Goal: Transaction & Acquisition: Purchase product/service

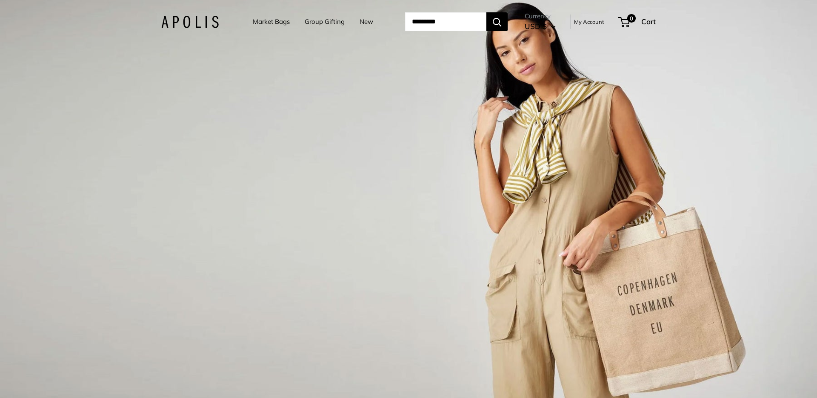
click at [255, 21] on link "Market Bags" at bounding box center [271, 22] width 37 height 12
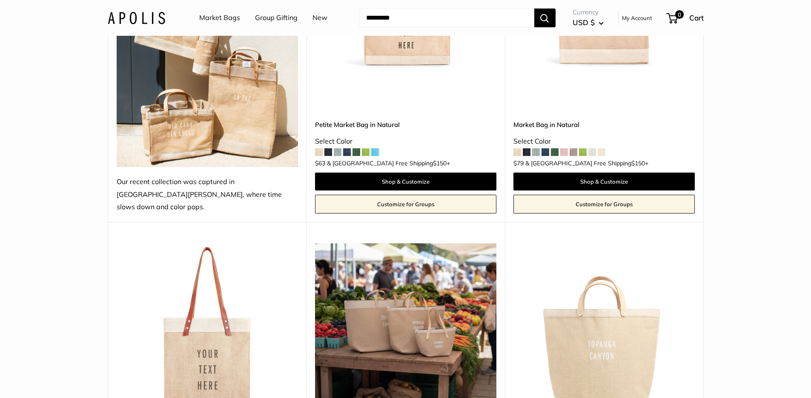
scroll to position [381, 0]
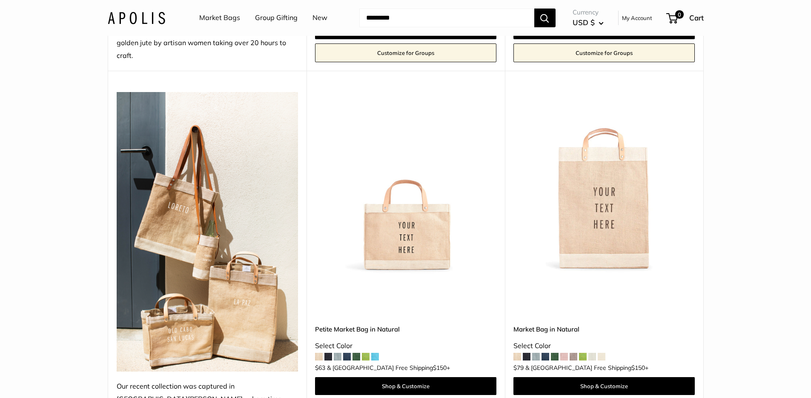
click at [584, 352] on span at bounding box center [583, 356] width 8 height 8
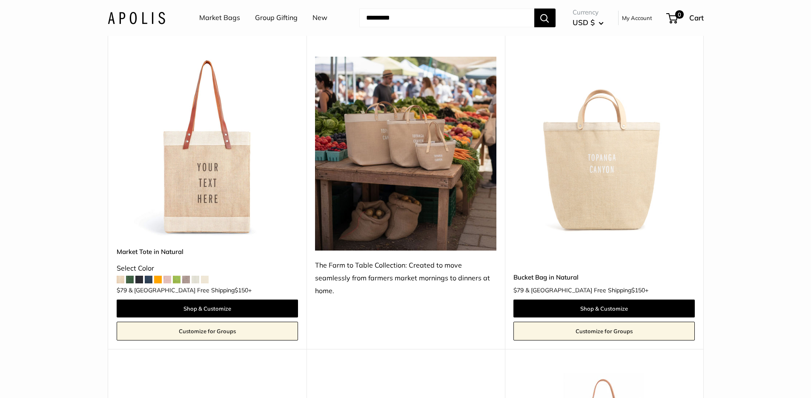
scroll to position [0, 0]
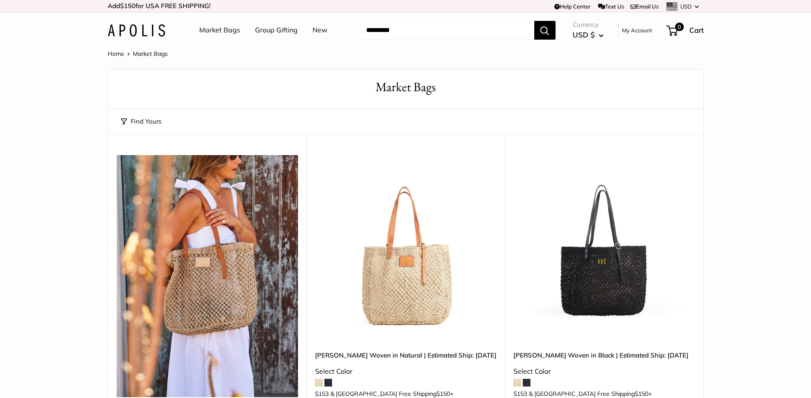
click at [424, 31] on input "Search..." at bounding box center [446, 30] width 175 height 19
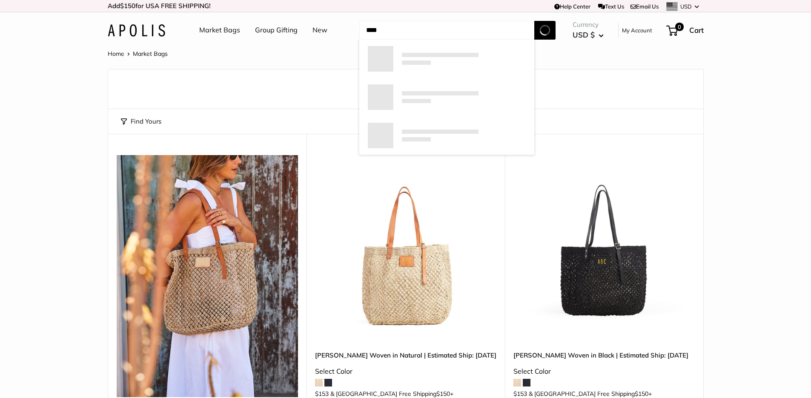
click at [534, 21] on button "Search" at bounding box center [544, 30] width 21 height 19
type input "*****"
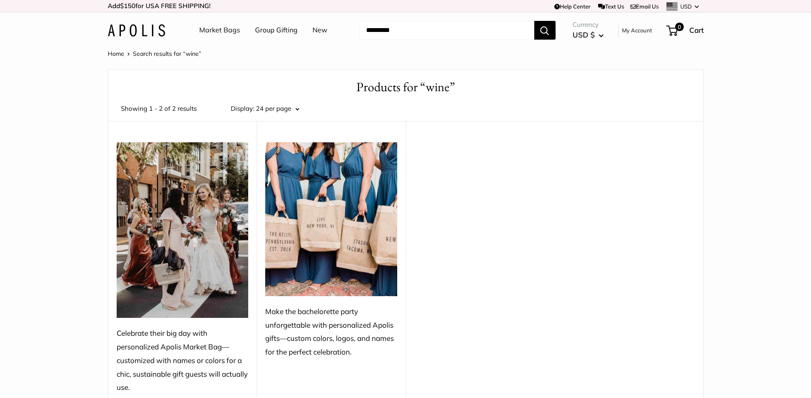
click at [417, 32] on input "Search..." at bounding box center [446, 30] width 175 height 19
type input "****"
click at [534, 21] on button "Search" at bounding box center [544, 30] width 21 height 19
click at [211, 25] on link "Market Bags" at bounding box center [219, 30] width 41 height 13
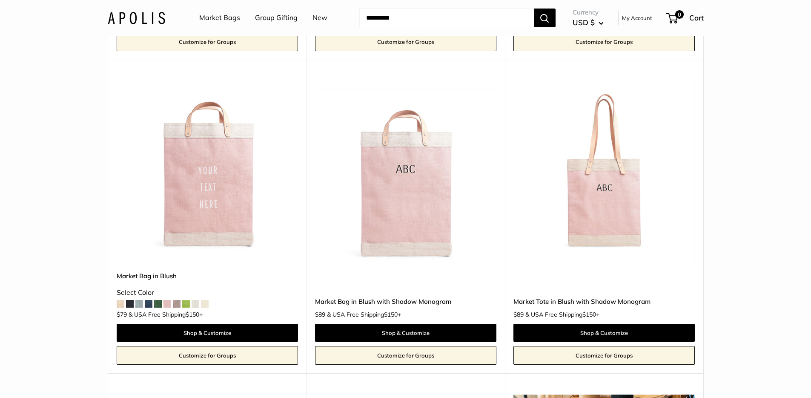
scroll to position [1623, 0]
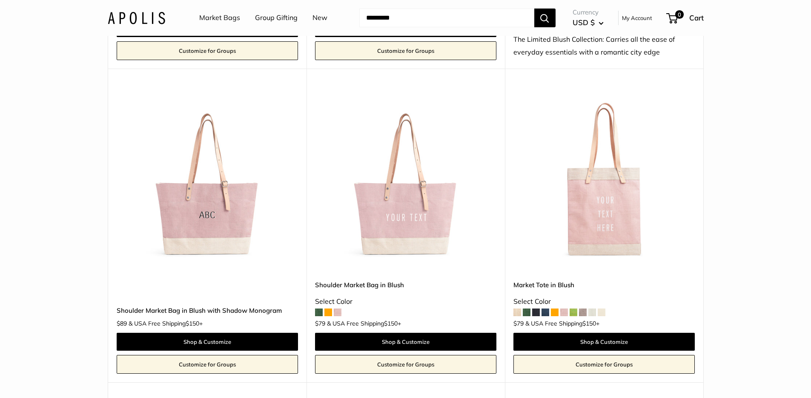
click at [0, 0] on img at bounding box center [0, 0] width 0 height 0
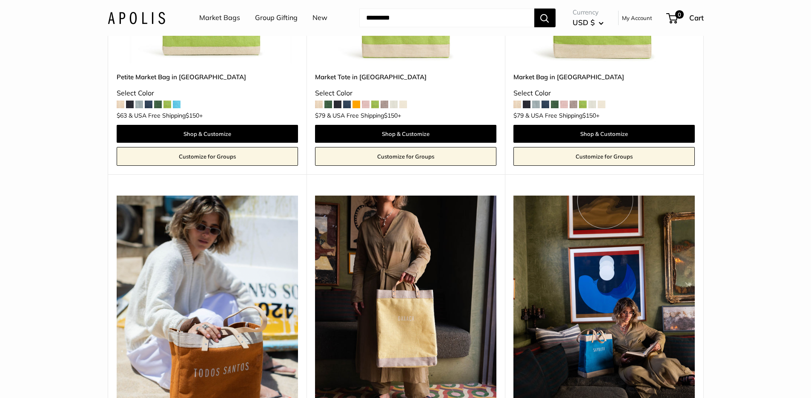
scroll to position [4839, 0]
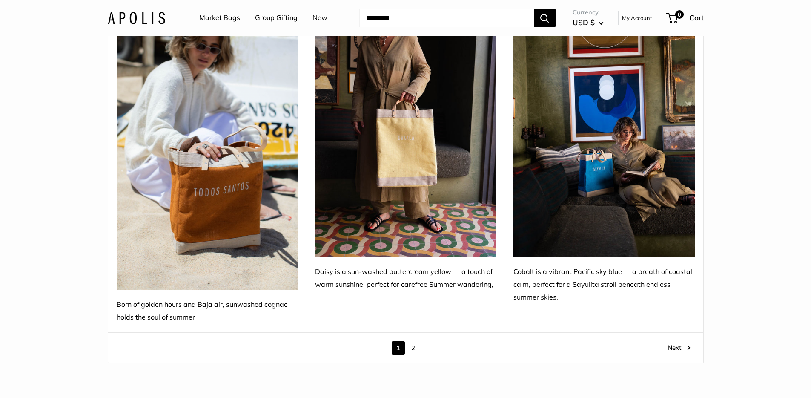
click at [217, 169] on img at bounding box center [207, 152] width 181 height 275
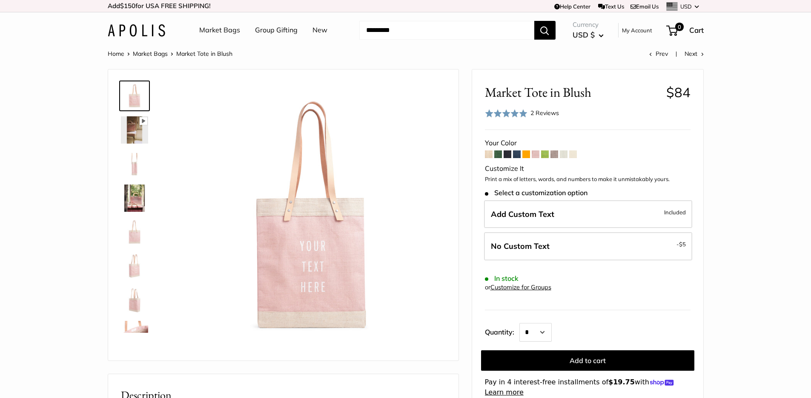
click at [141, 193] on img at bounding box center [134, 197] width 27 height 27
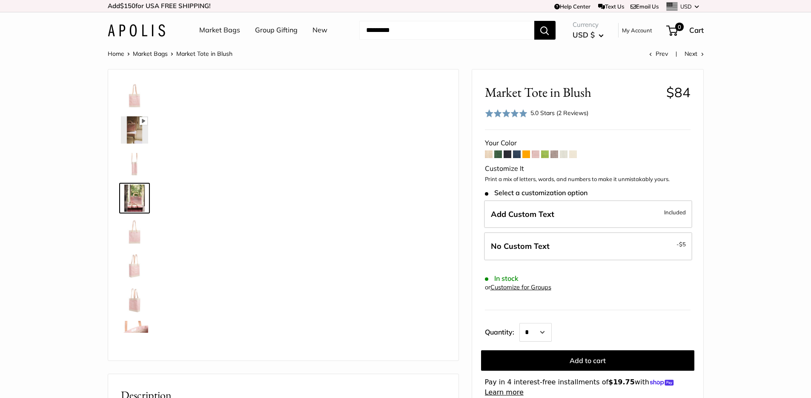
click at [137, 165] on img at bounding box center [134, 163] width 27 height 27
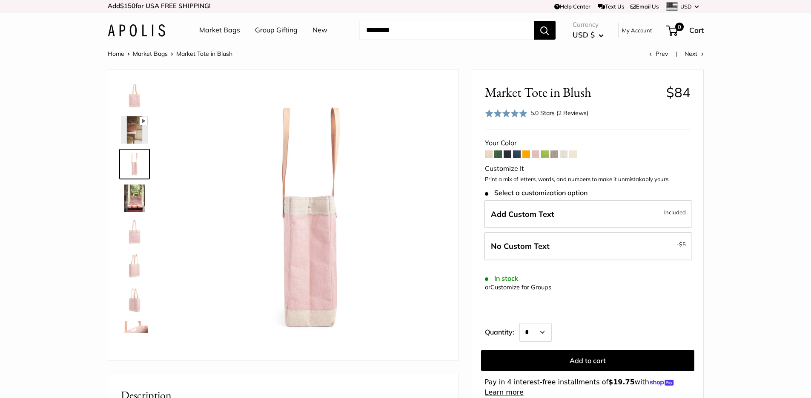
click at [149, 319] on link at bounding box center [134, 334] width 31 height 31
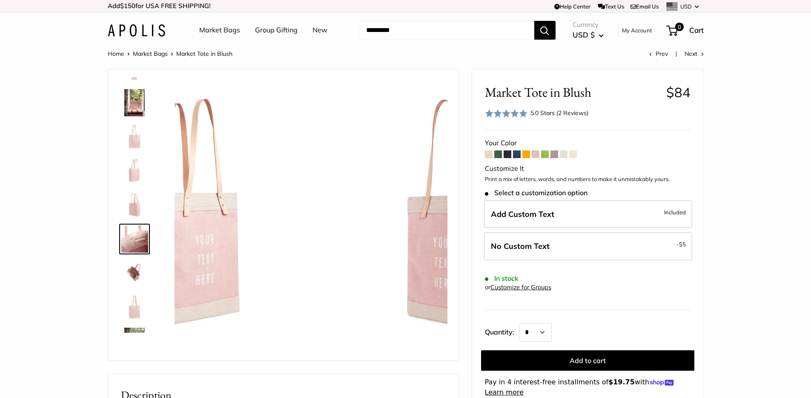
scroll to position [123, 0]
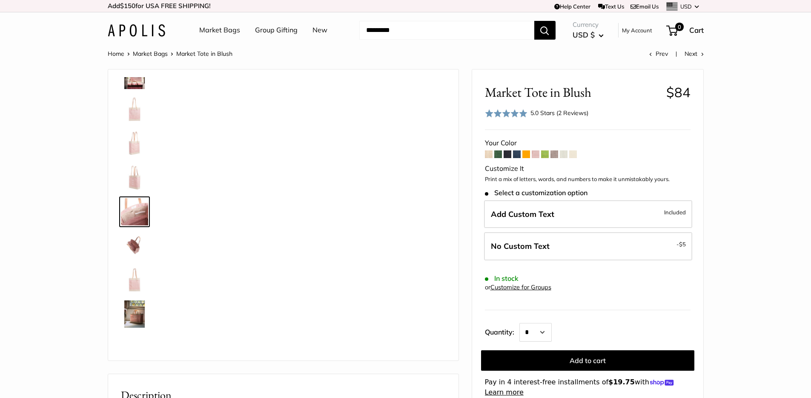
click at [148, 320] on link at bounding box center [134, 313] width 31 height 31
click at [142, 290] on img at bounding box center [134, 279] width 27 height 27
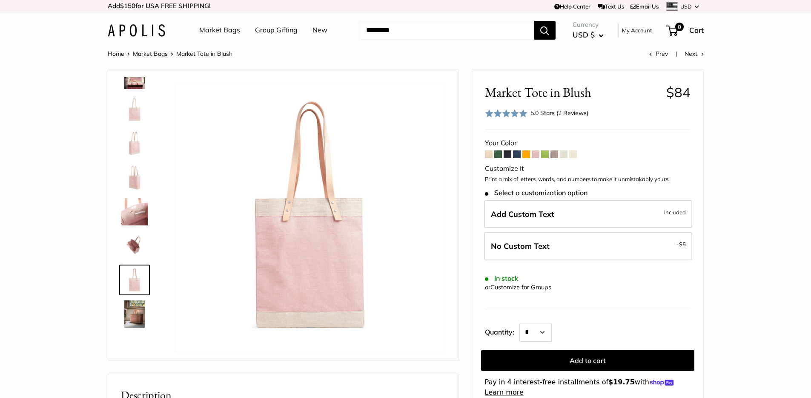
click at [140, 255] on img at bounding box center [134, 245] width 27 height 27
